Goal: Task Accomplishment & Management: Manage account settings

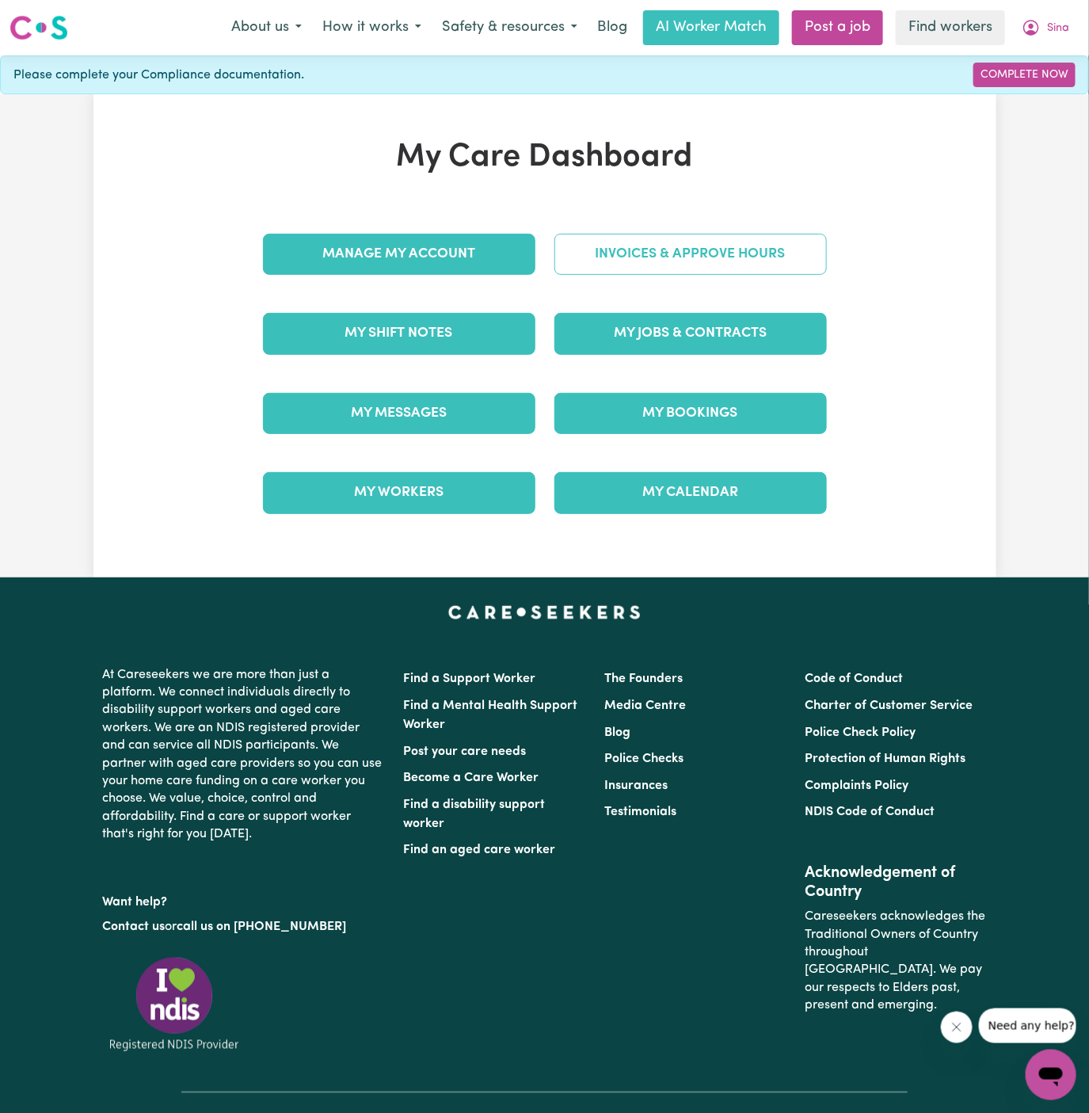
click at [673, 254] on link "Invoices & Approve Hours" at bounding box center [691, 254] width 273 height 41
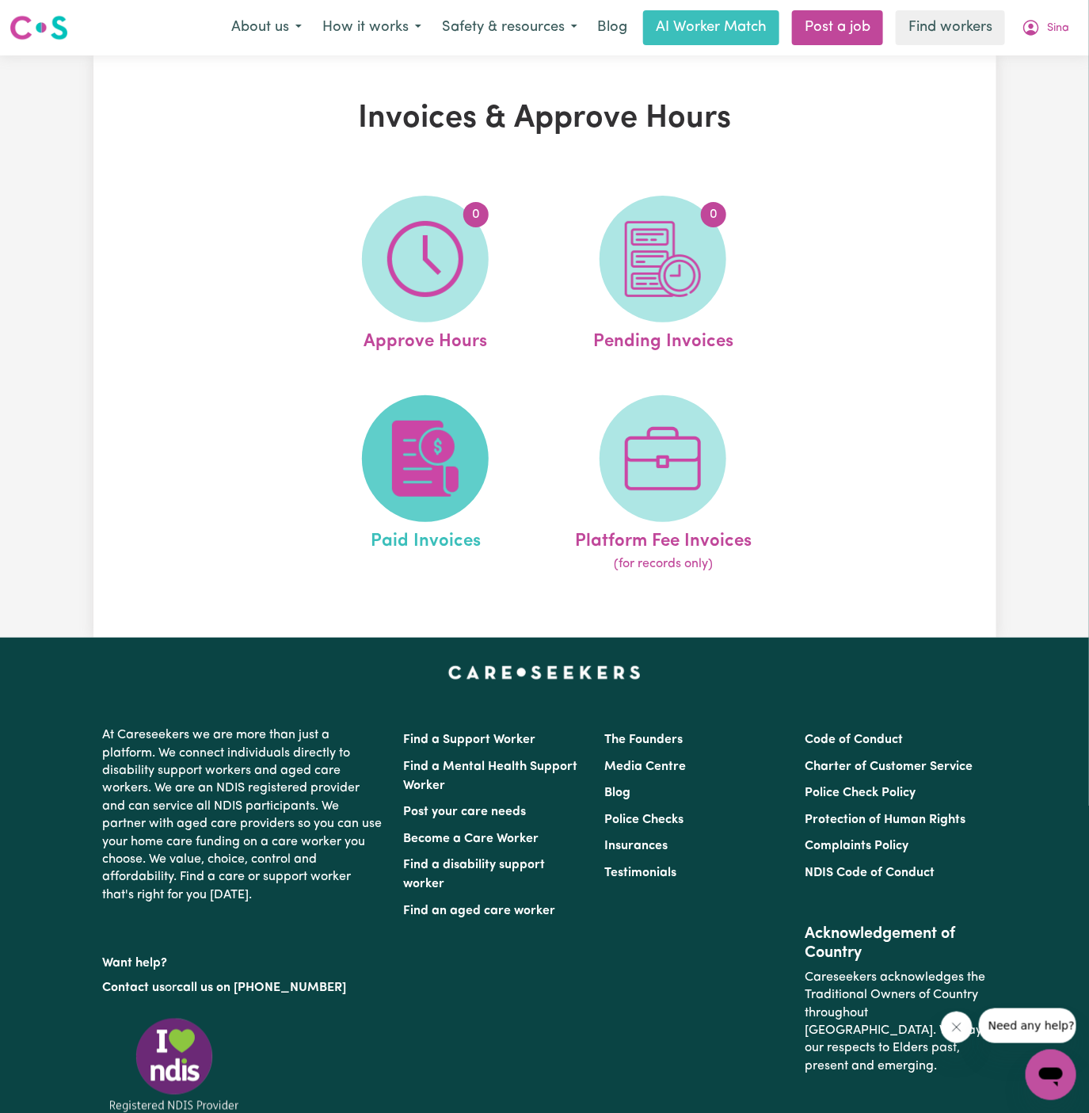
click at [432, 444] on img at bounding box center [425, 459] width 76 height 76
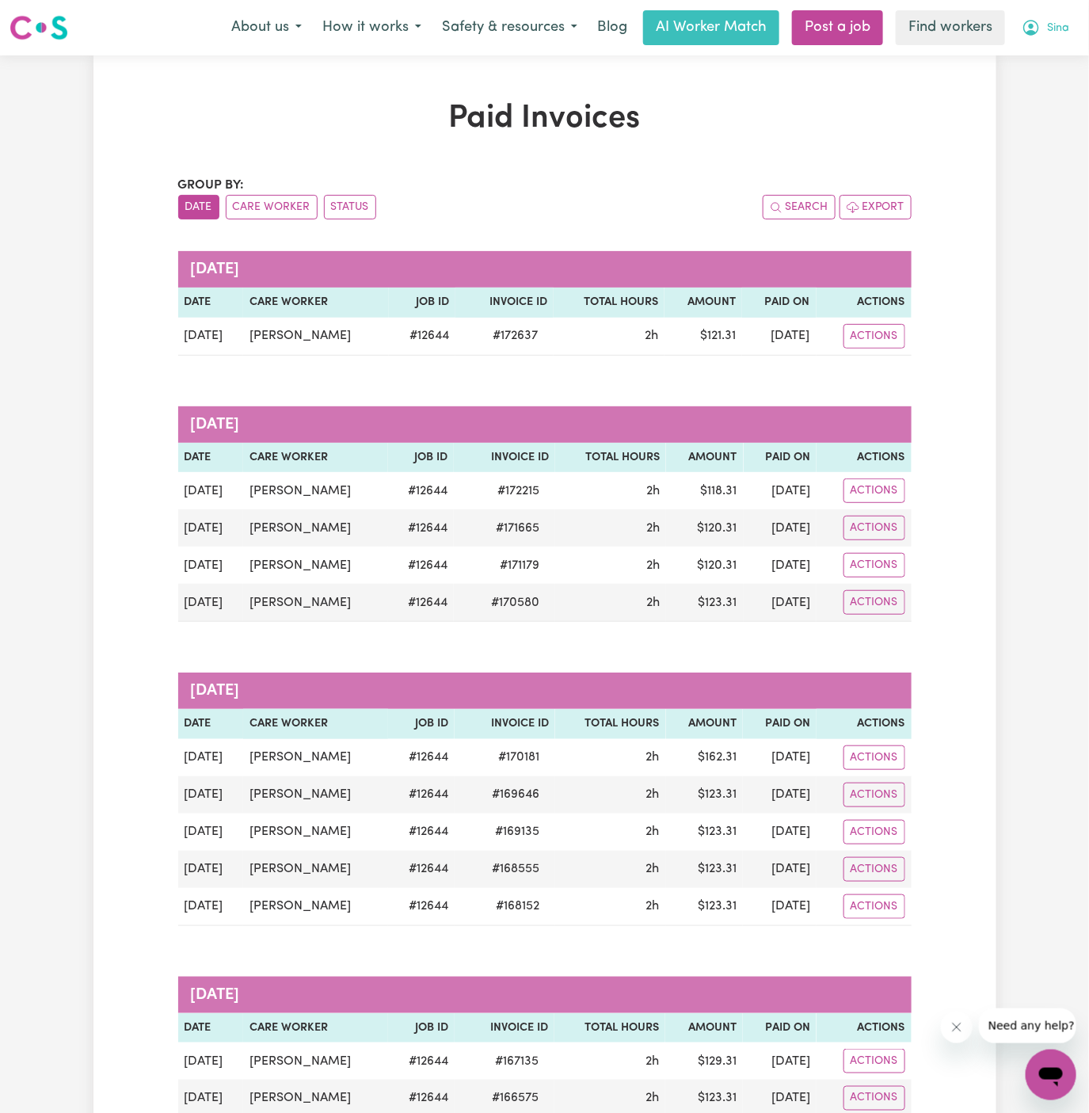
click at [1050, 33] on span "Sina" at bounding box center [1058, 28] width 22 height 17
click at [994, 59] on link "My Dashboard" at bounding box center [1016, 62] width 125 height 30
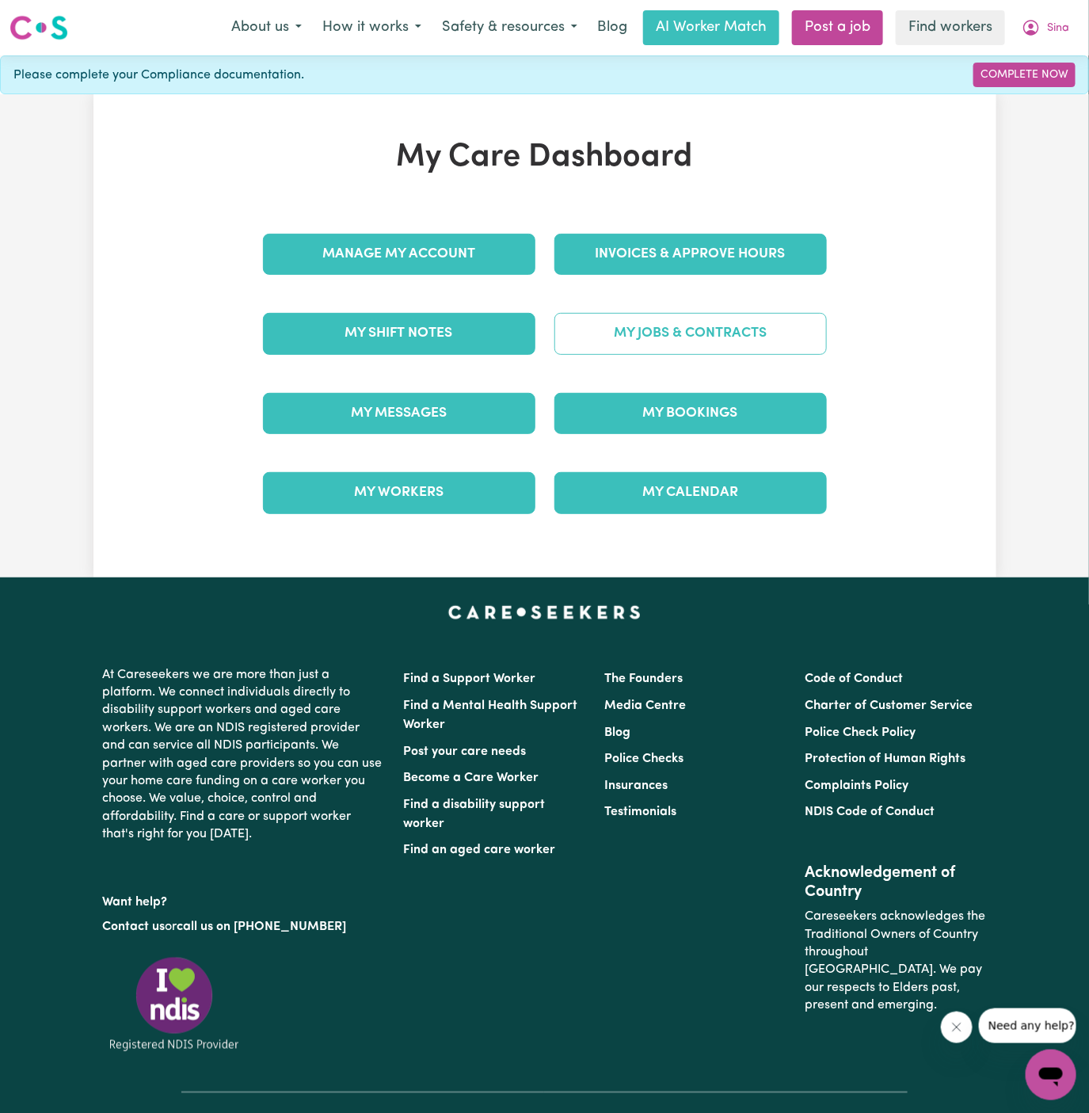
click at [688, 338] on link "My Jobs & Contracts" at bounding box center [691, 333] width 273 height 41
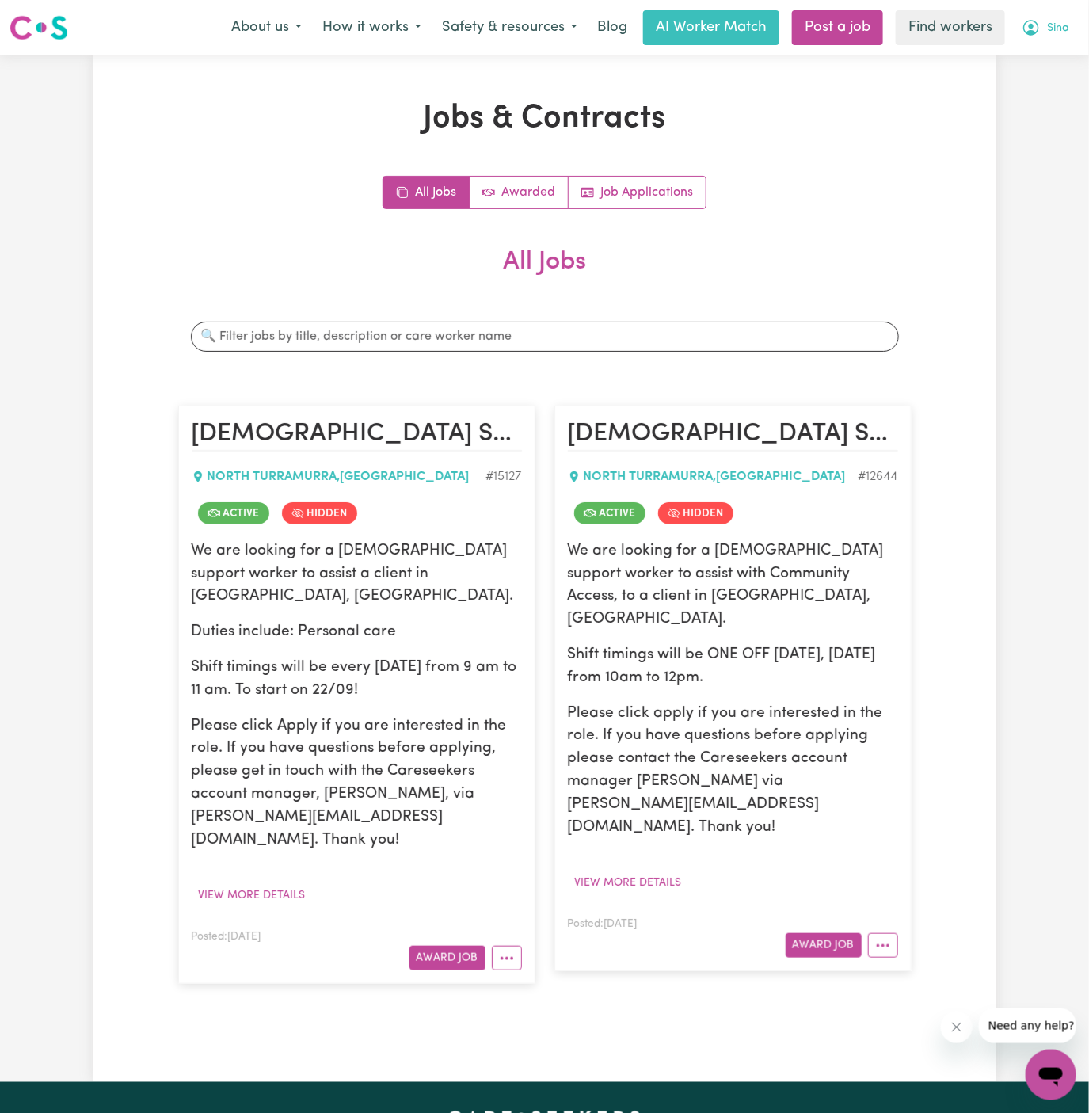
click at [1058, 24] on span "Sina" at bounding box center [1058, 28] width 22 height 17
click at [1035, 58] on link "My Dashboard" at bounding box center [1016, 62] width 125 height 30
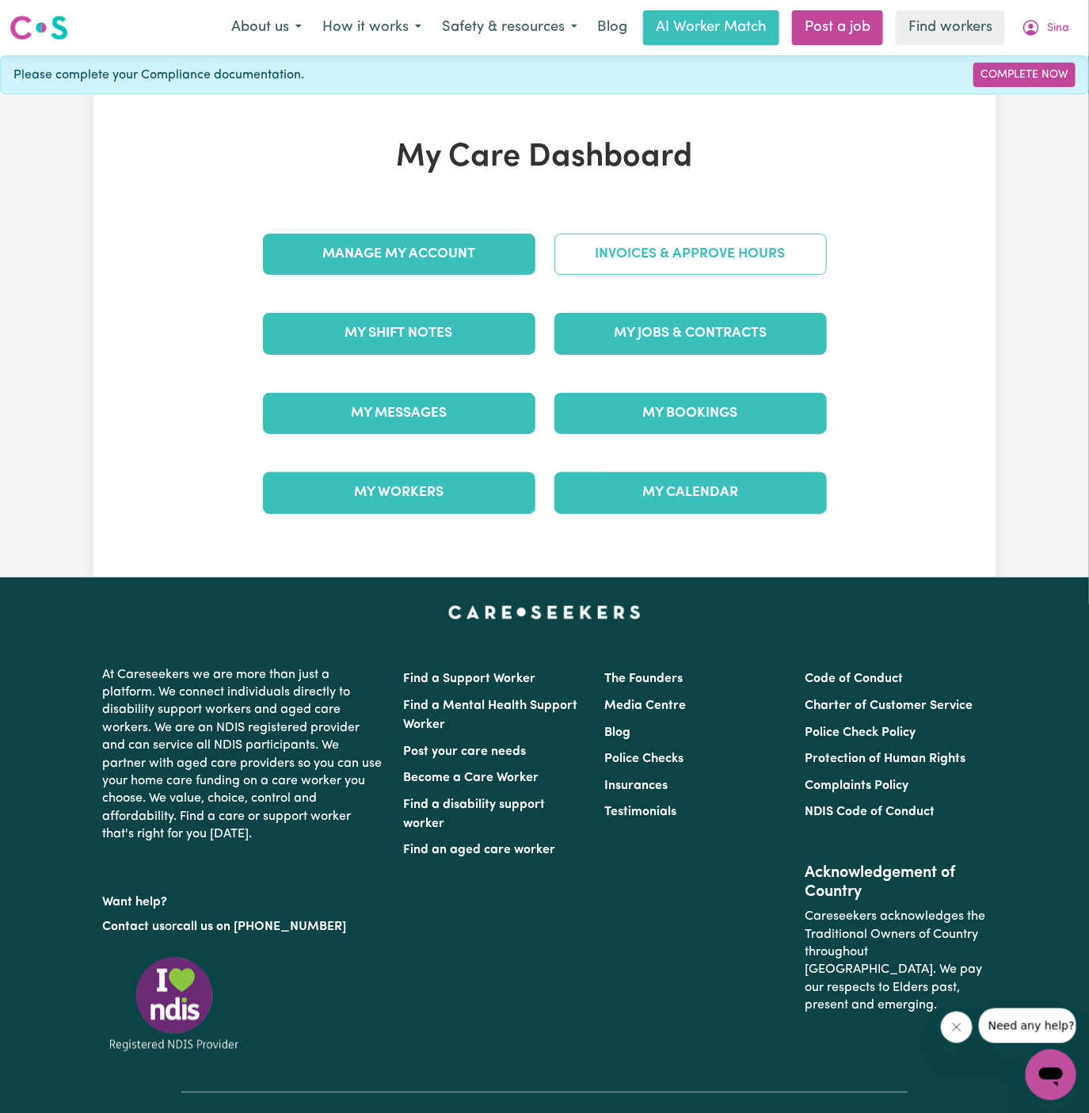
click at [710, 245] on link "Invoices & Approve Hours" at bounding box center [691, 254] width 273 height 41
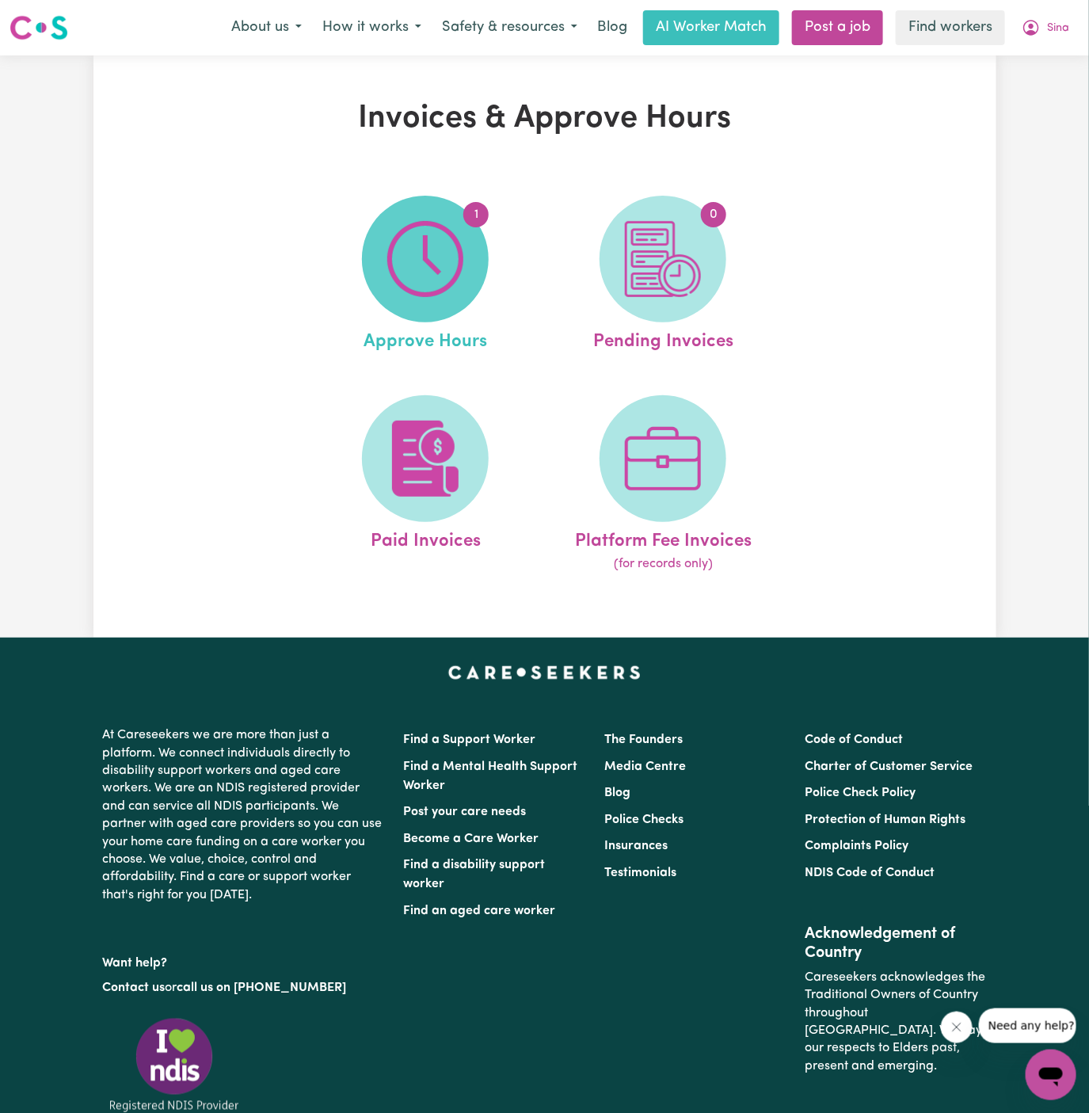
click at [456, 254] on img at bounding box center [425, 259] width 76 height 76
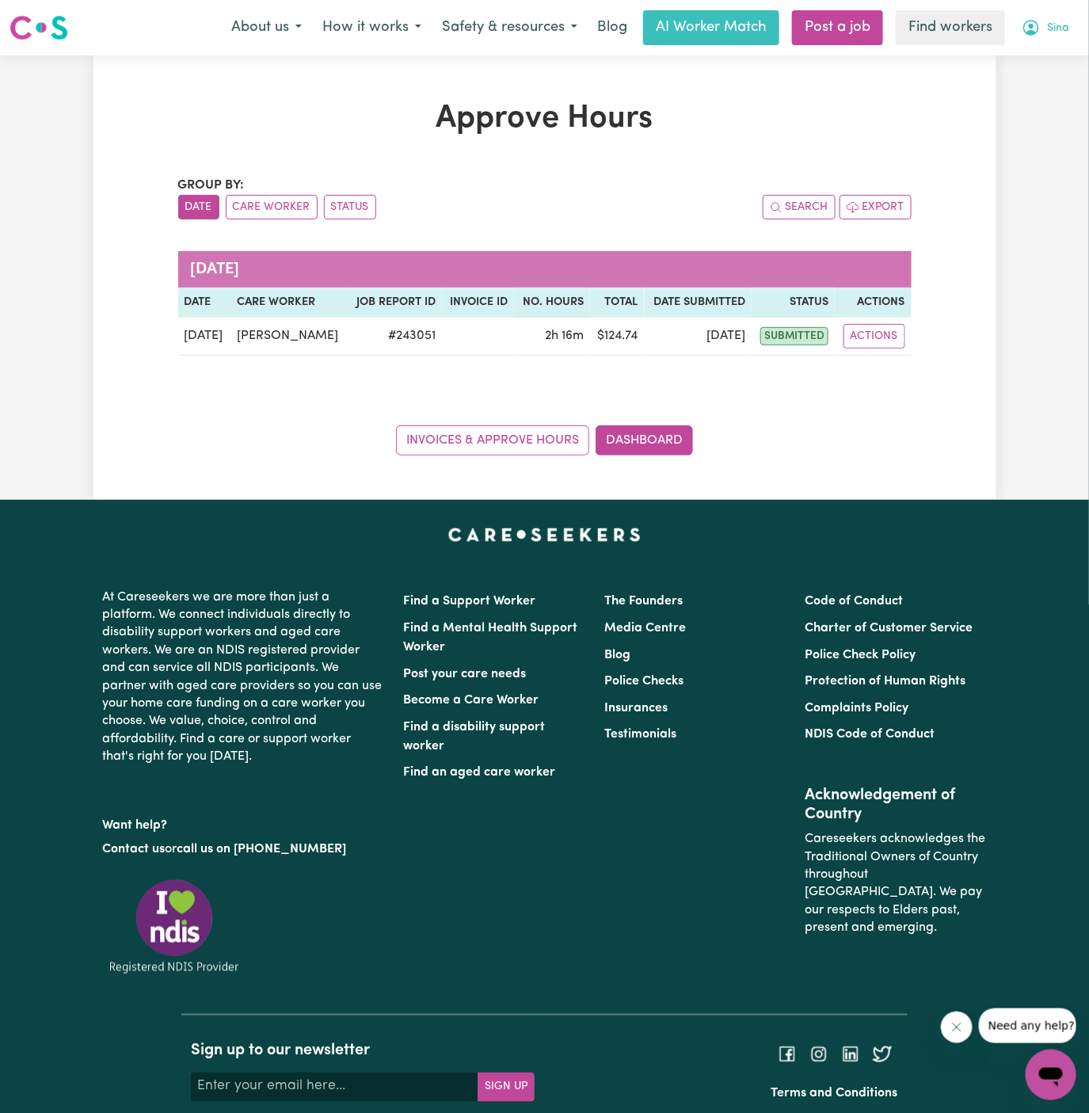
click at [1054, 27] on span "Sina" at bounding box center [1058, 28] width 22 height 17
click at [1024, 78] on link "Logout" at bounding box center [1016, 91] width 125 height 30
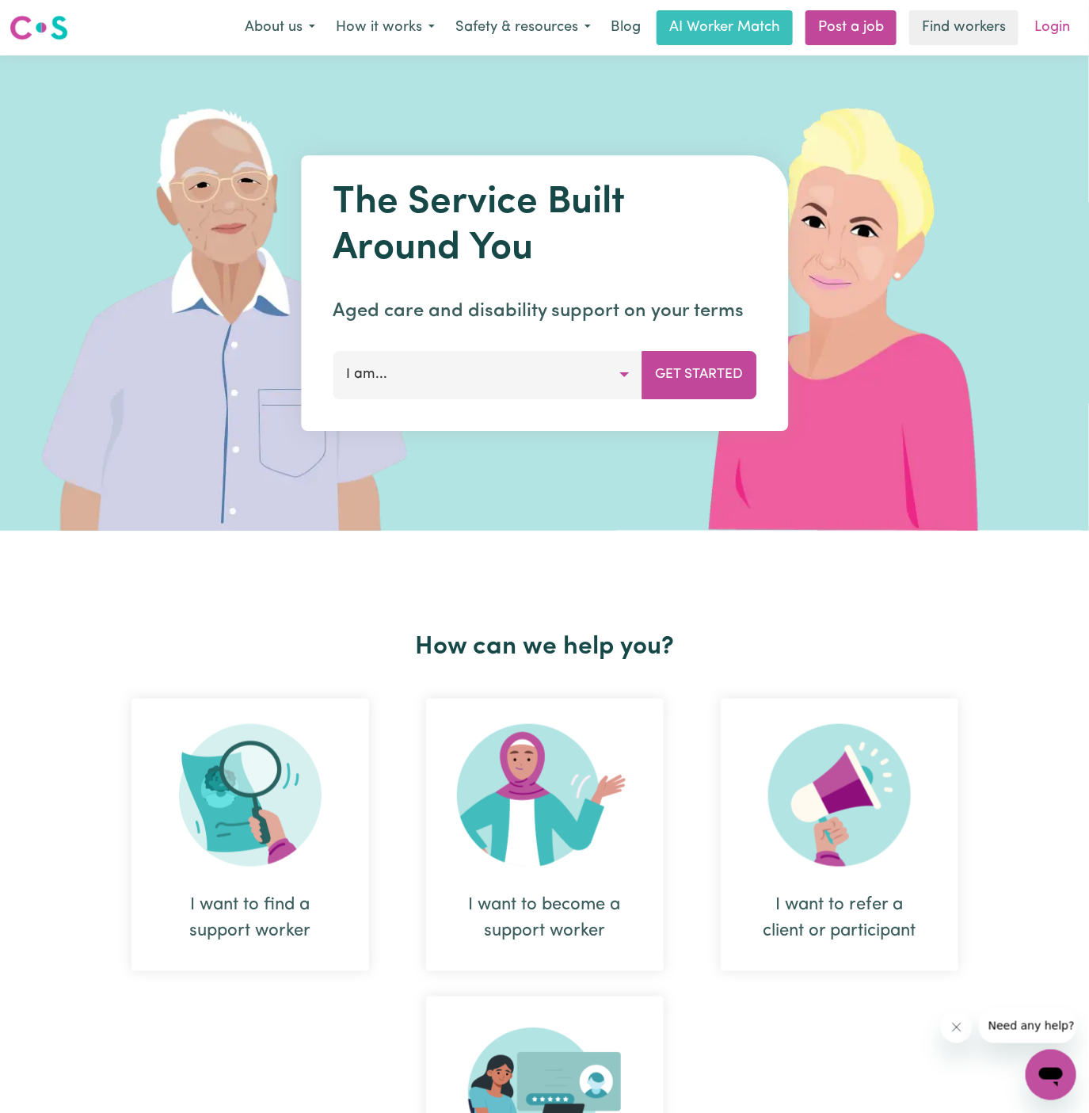
click at [1058, 29] on link "Login" at bounding box center [1052, 27] width 55 height 35
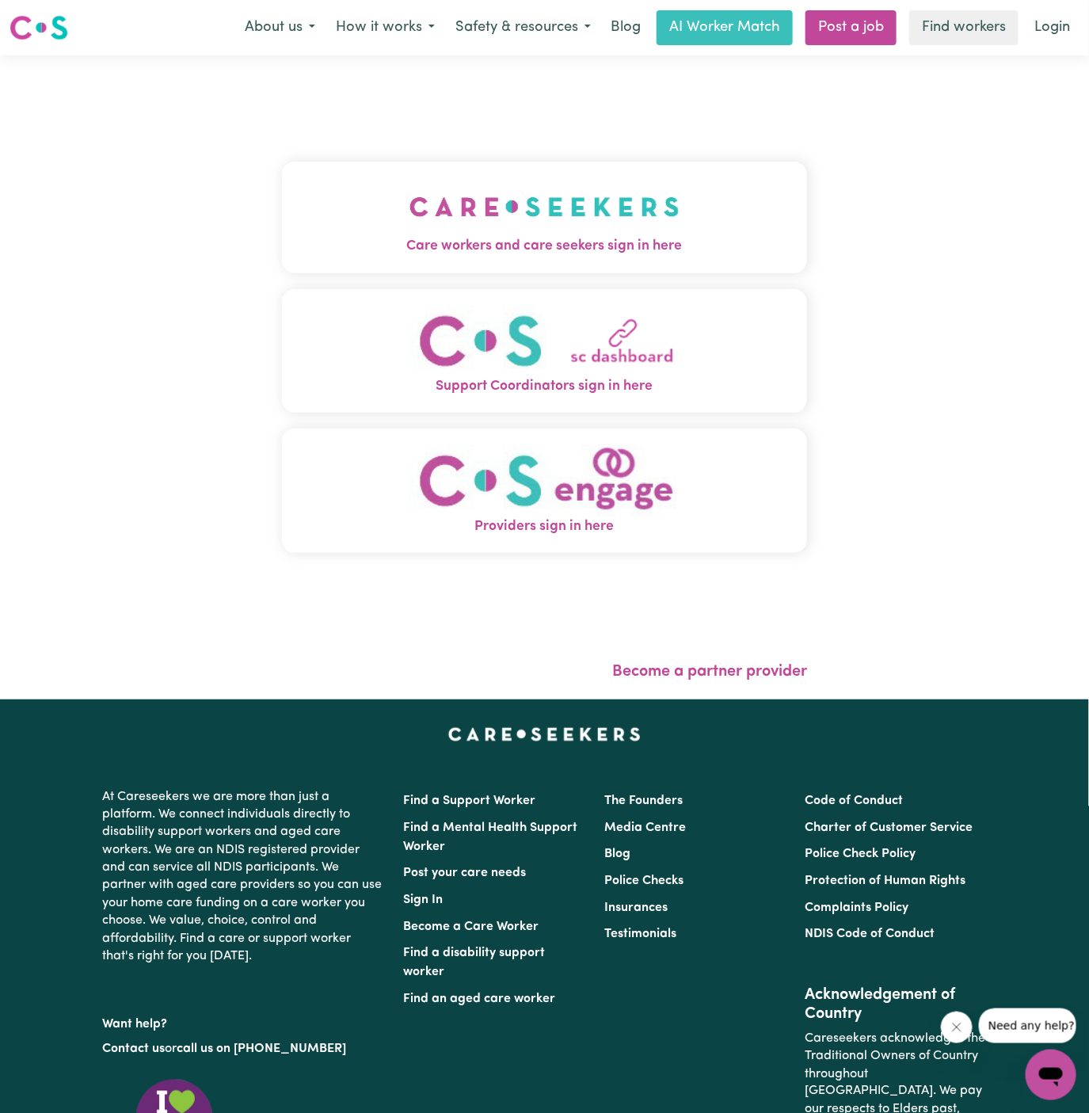
click at [470, 173] on button "Care workers and care seekers sign in here" at bounding box center [545, 217] width 526 height 111
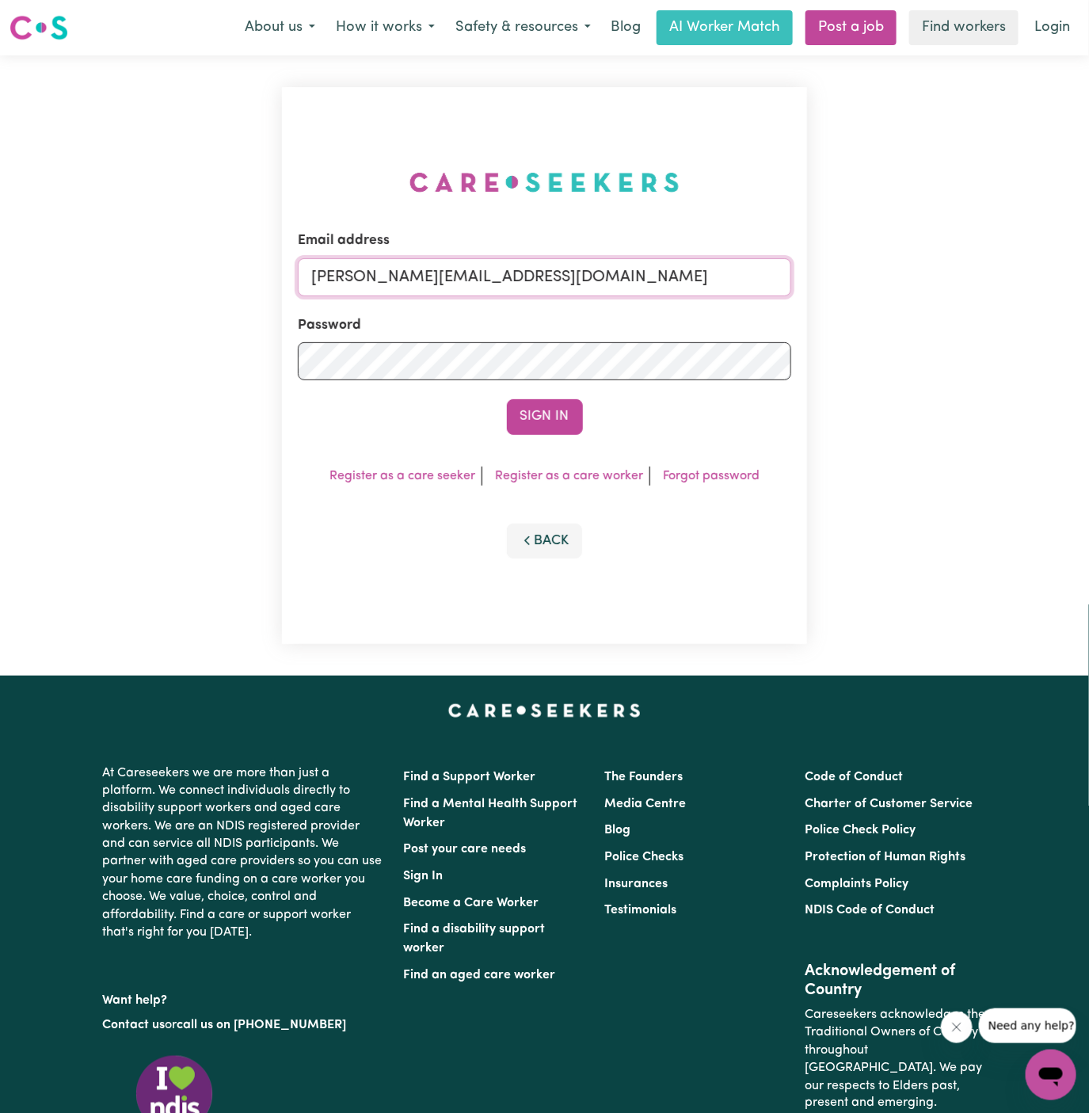
click at [617, 265] on input "dyan@careseekers.com.au" at bounding box center [545, 277] width 494 height 38
drag, startPoint x: 391, startPoint y: 279, endPoint x: 915, endPoint y: 344, distance: 528.4
click at [915, 344] on div "Email address superuser~JoanFergusonKNC@careseekers.com.au Password Sign In Reg…" at bounding box center [544, 365] width 1089 height 620
type input "superuser~SimonMayyaVC@careseekers.com.au"
click at [507, 399] on button "Sign In" at bounding box center [545, 416] width 76 height 35
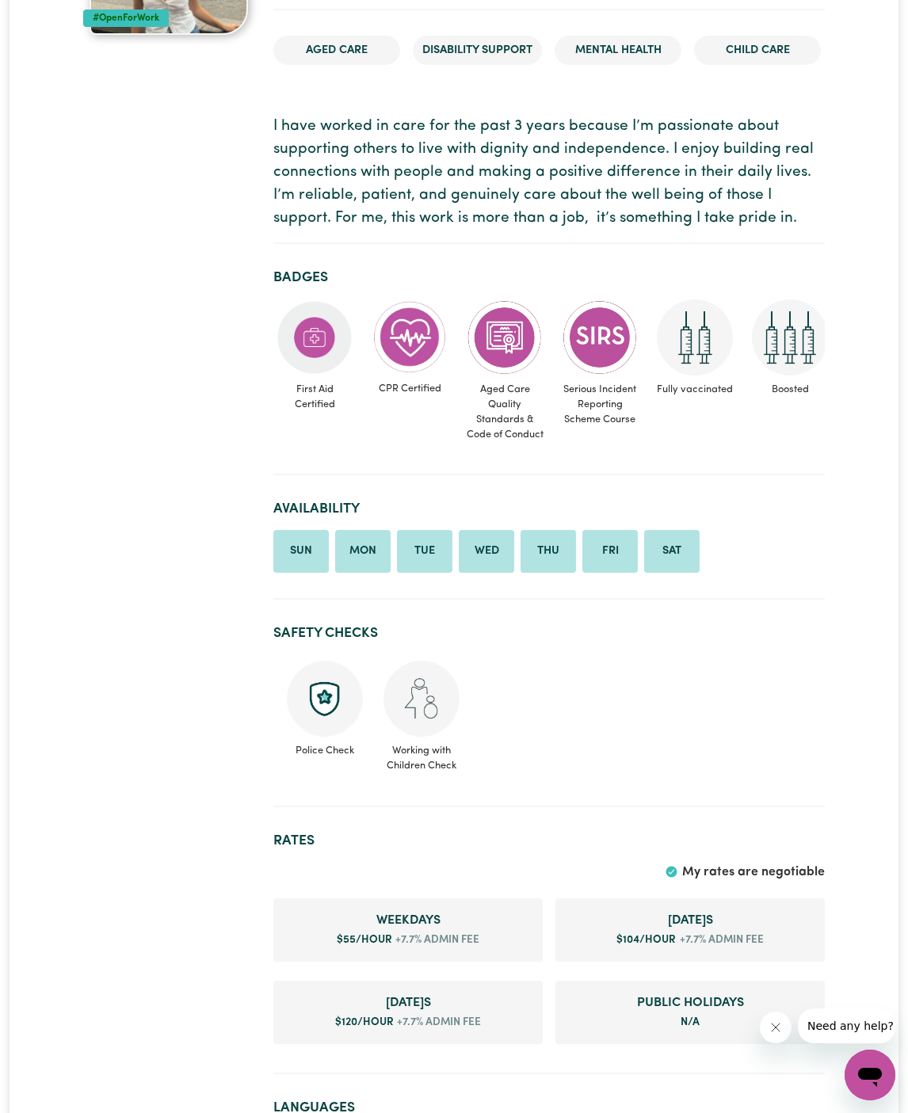
scroll to position [421, 0]
